Goal: Information Seeking & Learning: Learn about a topic

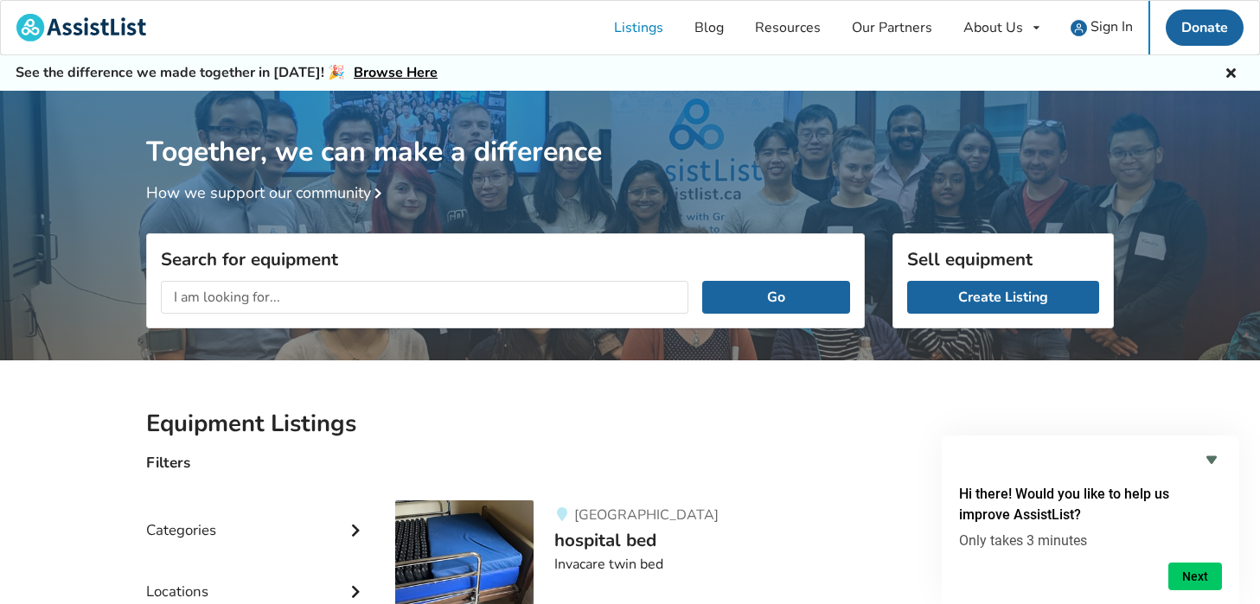
click at [69, 214] on div "Together, we can make a difference How we support our community" at bounding box center [630, 231] width 1260 height 281
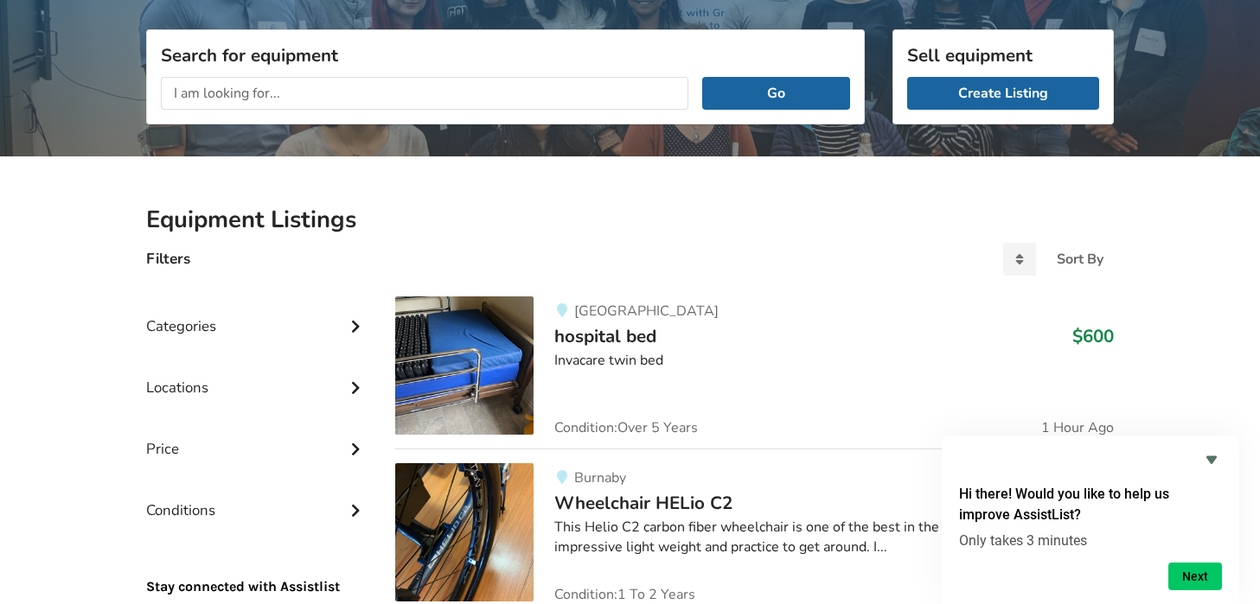
scroll to position [208, 0]
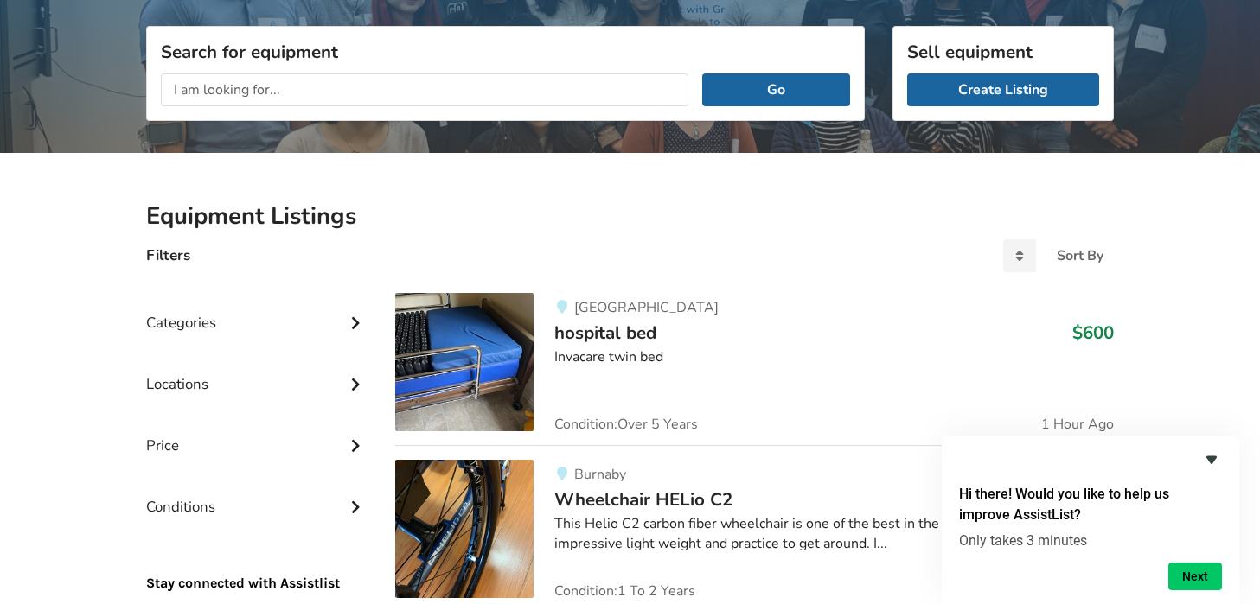
click at [1213, 464] on icon "Hide survey" at bounding box center [1211, 460] width 21 height 21
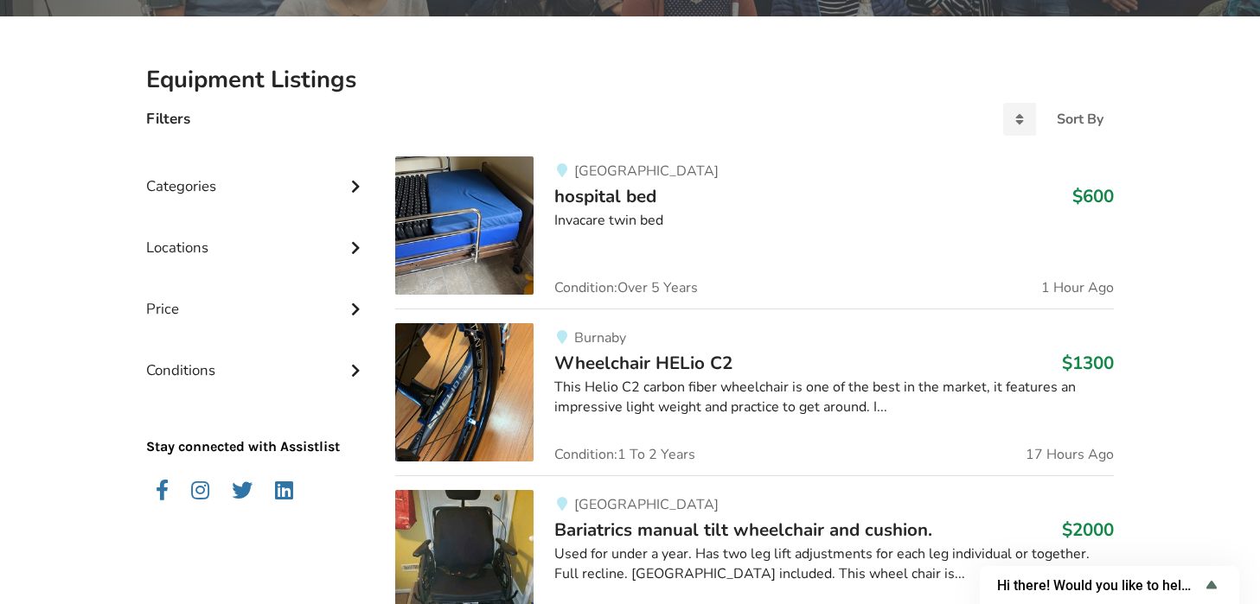
scroll to position [346, 0]
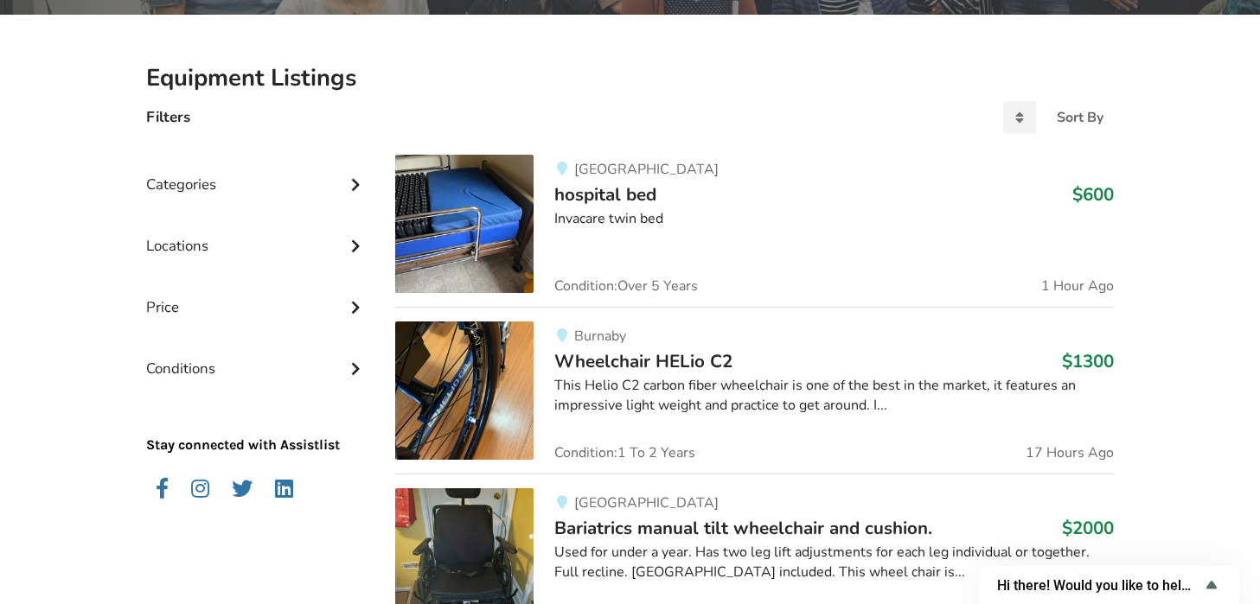
click at [202, 182] on div "Categories" at bounding box center [256, 171] width 221 height 61
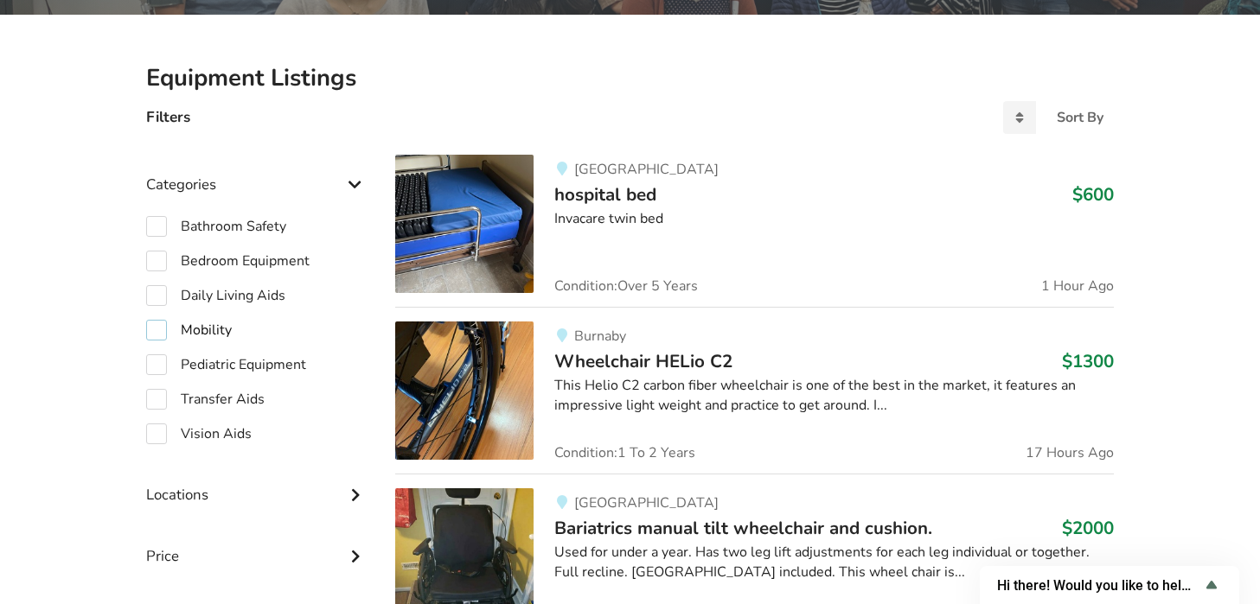
click at [157, 329] on label "Mobility" at bounding box center [189, 330] width 86 height 21
checkbox input "true"
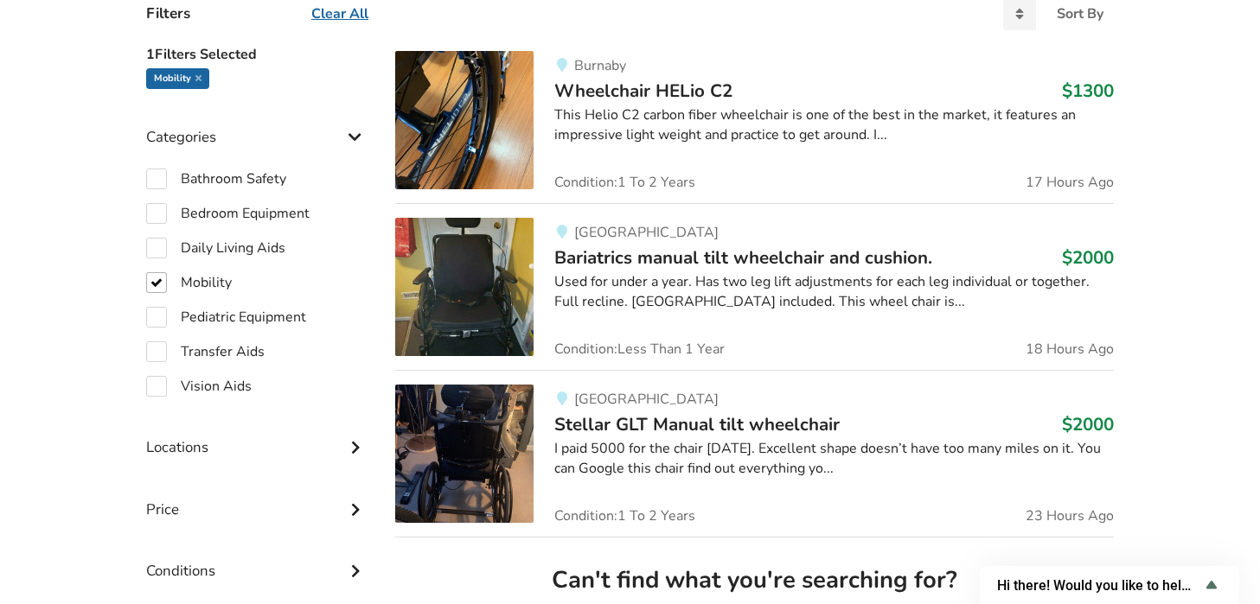
scroll to position [484, 0]
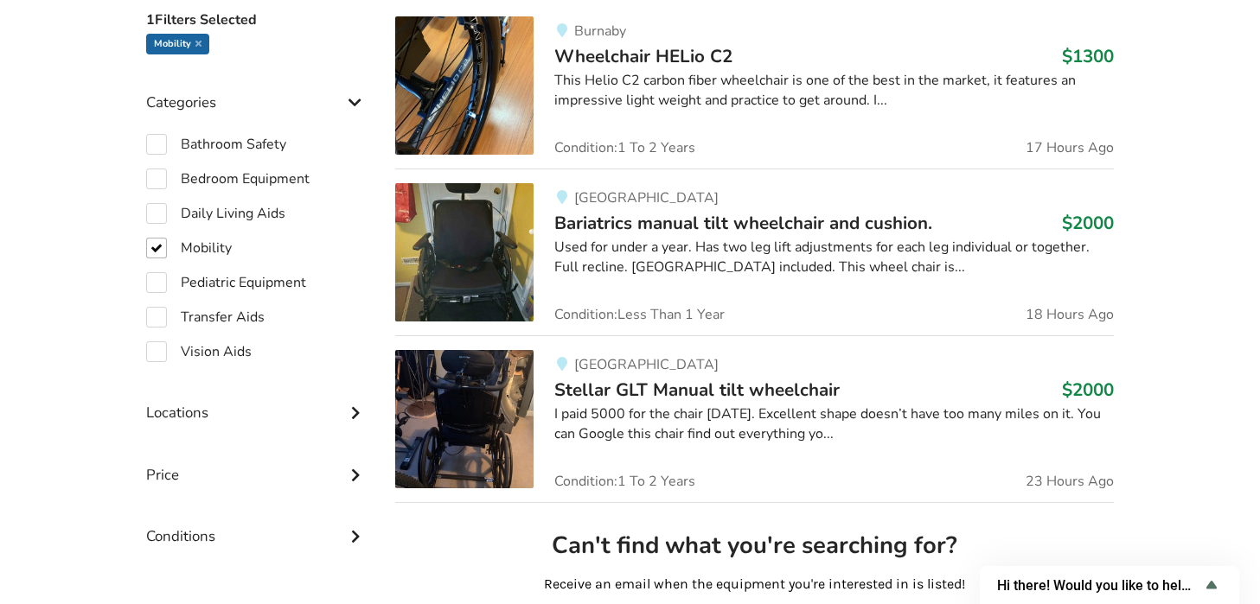
click at [744, 251] on div "Used for under a year. Has two leg lift adjustments for each leg individual or …" at bounding box center [833, 258] width 559 height 40
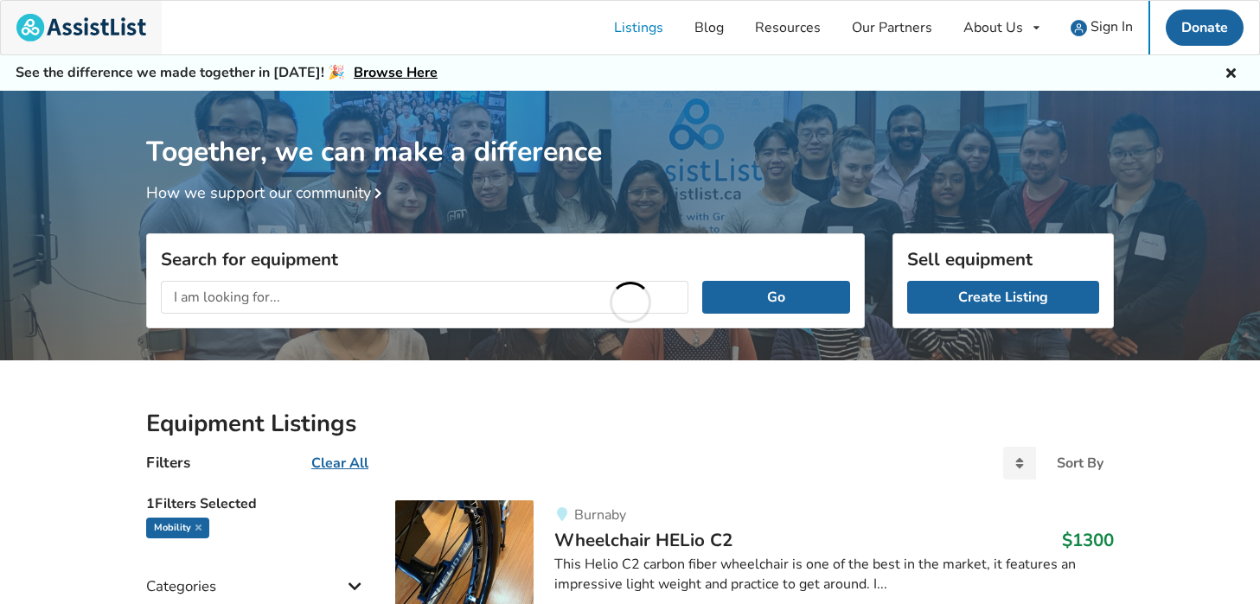
scroll to position [484, 0]
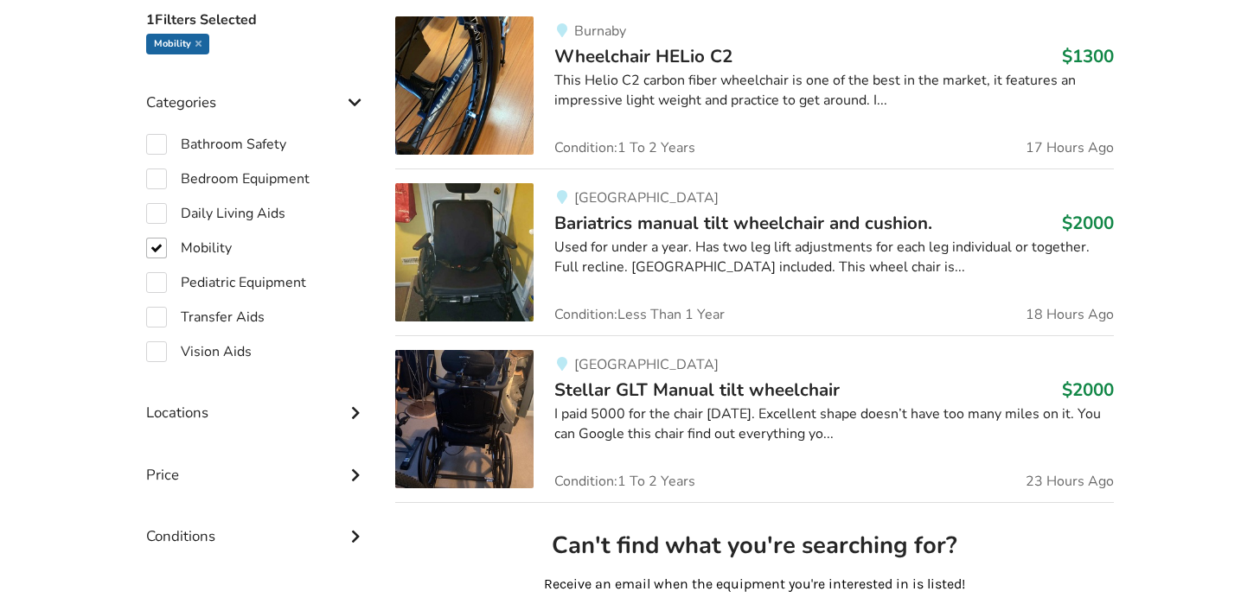
click at [688, 426] on div "I paid 5000 for the chair [DATE]. Excellent shape doesn’t have too many miles o…" at bounding box center [833, 425] width 559 height 40
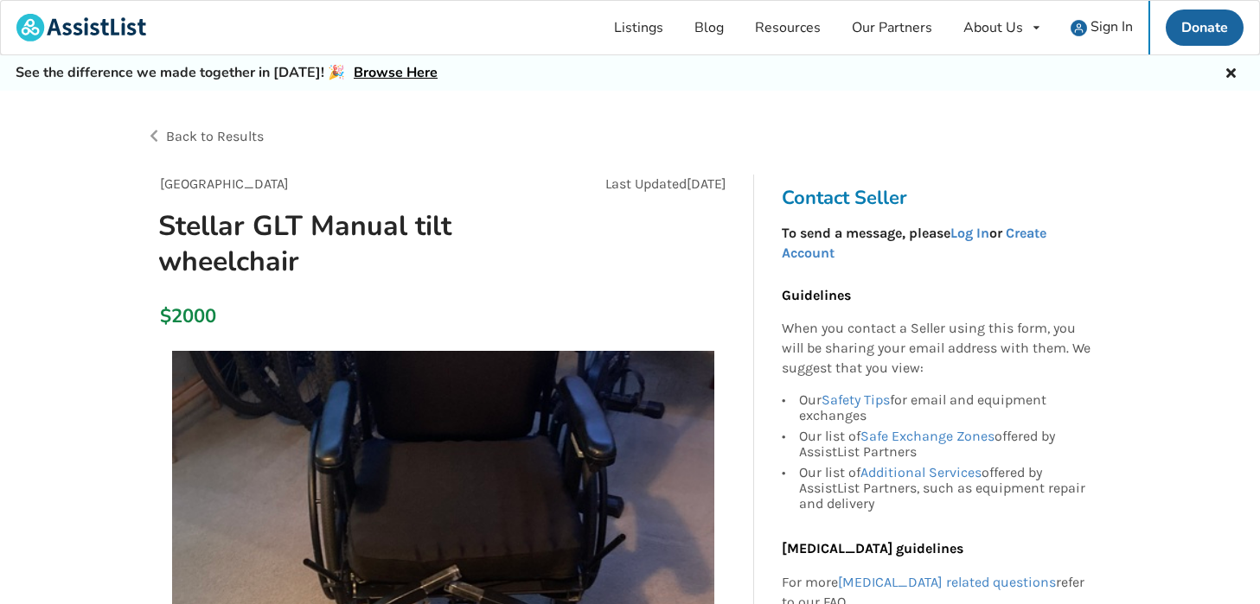
scroll to position [484, 0]
